Goal: Transaction & Acquisition: Purchase product/service

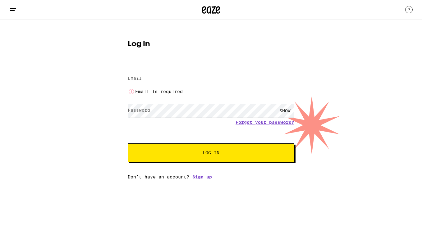
click at [173, 78] on input "Email" at bounding box center [211, 79] width 166 height 14
type input "[EMAIL_ADDRESS][DOMAIN_NAME]"
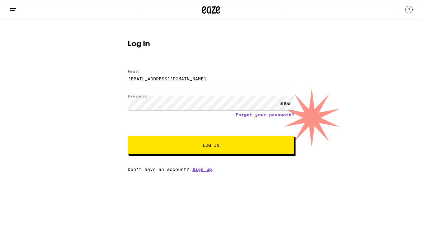
click at [191, 141] on button "Log In" at bounding box center [211, 145] width 166 height 19
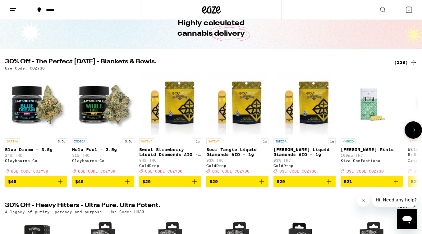
scroll to position [33, 0]
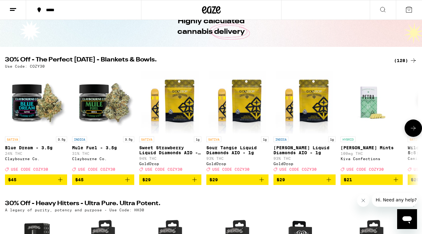
click at [329, 184] on icon "Add to bag" at bounding box center [328, 179] width 7 height 7
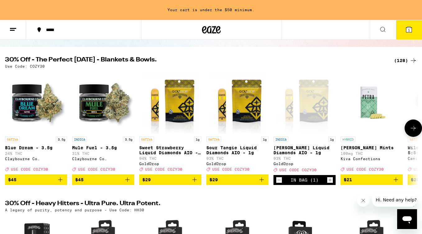
click at [262, 182] on icon "Add to bag" at bounding box center [261, 179] width 7 height 7
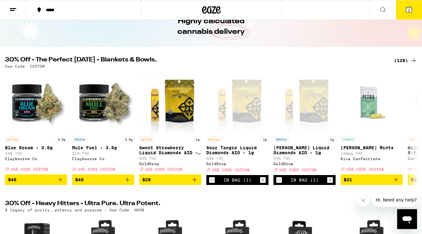
click at [403, 61] on div "(128)" at bounding box center [405, 60] width 23 height 7
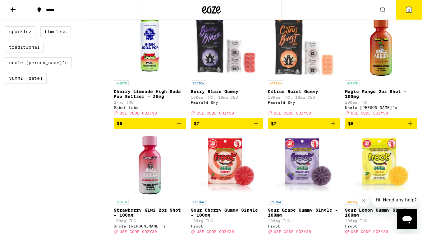
scroll to position [550, 0]
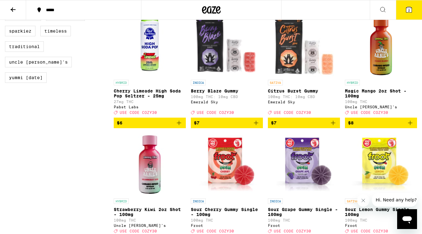
click at [411, 127] on icon "Add to bag" at bounding box center [409, 122] width 7 height 7
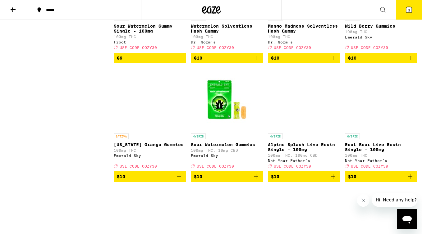
scroll to position [862, 0]
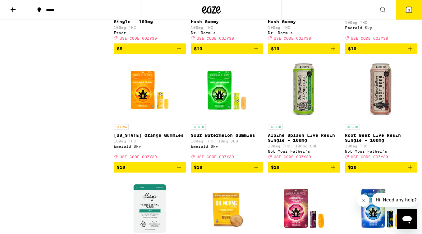
click at [407, 10] on icon at bounding box center [409, 10] width 6 height 6
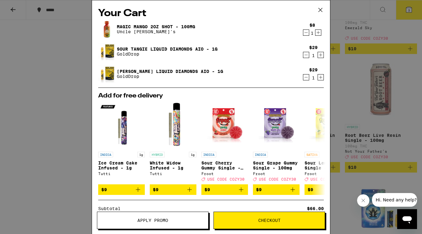
click at [318, 8] on icon at bounding box center [320, 10] width 4 height 4
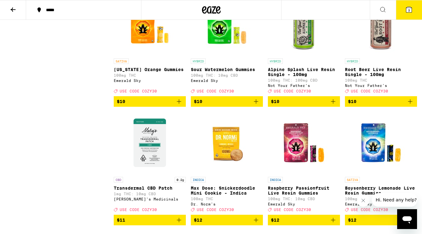
scroll to position [928, 0]
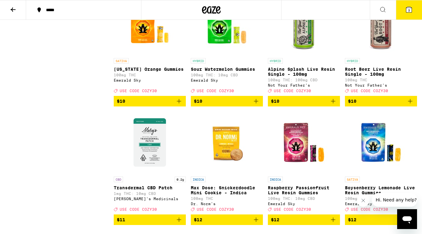
click at [395, 105] on span "$10" at bounding box center [381, 101] width 66 height 7
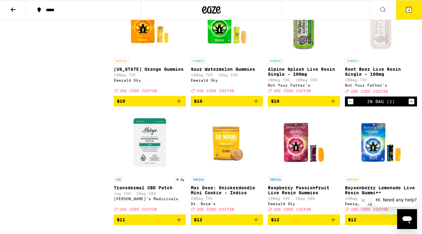
click at [410, 14] on button "4" at bounding box center [409, 9] width 26 height 19
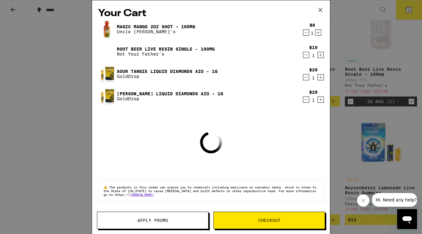
click at [161, 220] on span "Apply Promo" at bounding box center [152, 220] width 31 height 4
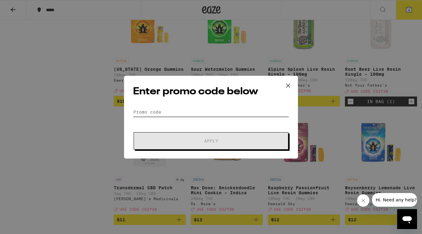
click at [163, 110] on input "Promo Code" at bounding box center [211, 111] width 156 height 9
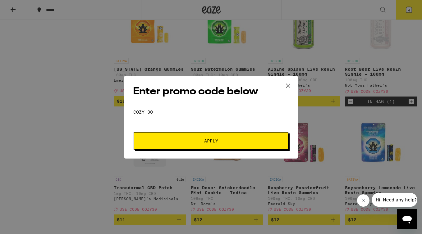
click at [134, 132] on button "Apply" at bounding box center [211, 140] width 155 height 17
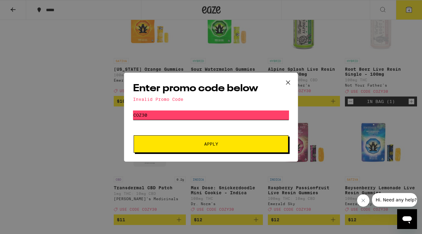
click at [134, 135] on button "Apply" at bounding box center [211, 143] width 155 height 17
type input "cozy30"
click at [134, 135] on button "Apply" at bounding box center [211, 143] width 155 height 17
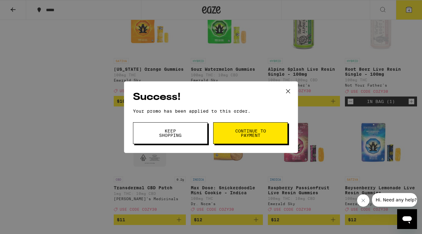
click at [240, 130] on span "Continue to payment" at bounding box center [250, 133] width 32 height 9
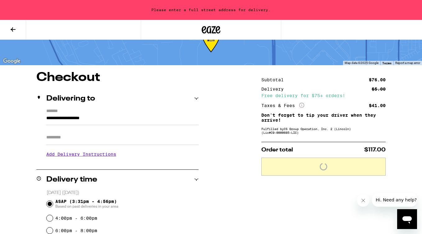
scroll to position [25, 0]
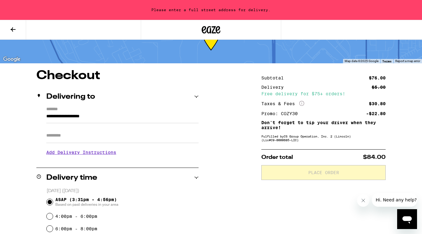
click at [120, 115] on input "**********" at bounding box center [122, 118] width 152 height 11
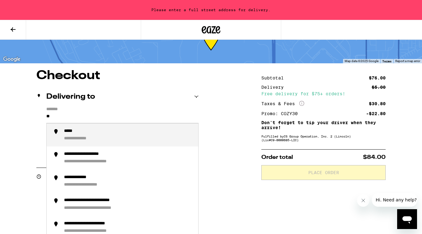
type input "*"
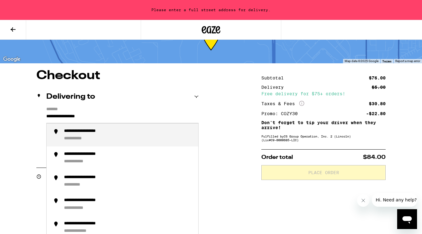
click at [151, 133] on div "**********" at bounding box center [128, 135] width 129 height 13
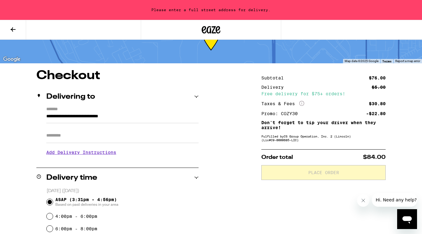
type input "**********"
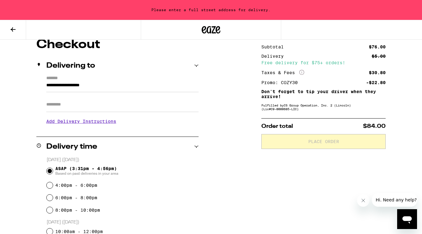
scroll to position [58, 0]
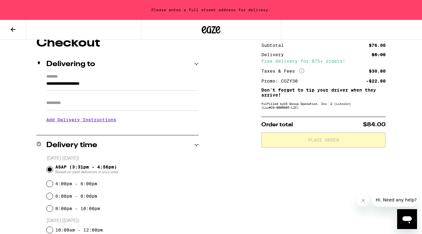
click at [105, 126] on h3 "Add Delivery Instructions" at bounding box center [122, 120] width 152 height 14
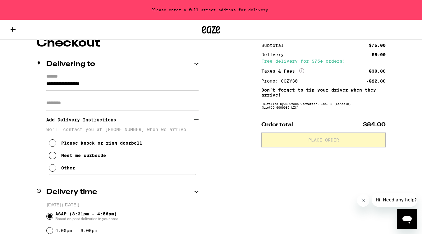
click at [103, 158] on div "Meet me curbside" at bounding box center [83, 155] width 45 height 5
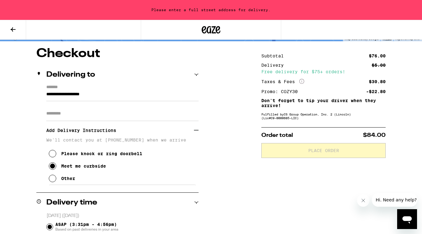
scroll to position [0, 0]
